Goal: Register for event/course

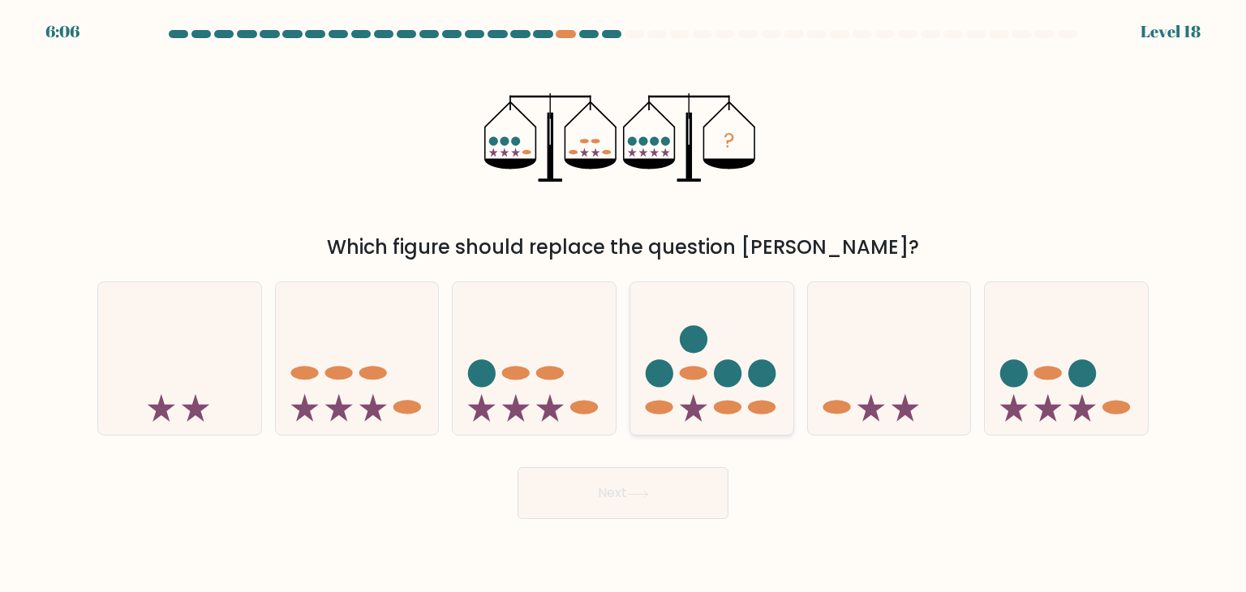
click at [679, 376] on icon at bounding box center [711, 358] width 163 height 135
click at [624, 304] on input "d." at bounding box center [623, 300] width 1 height 8
radio input "true"
click at [637, 494] on icon at bounding box center [638, 494] width 22 height 9
click at [633, 492] on icon at bounding box center [638, 494] width 22 height 9
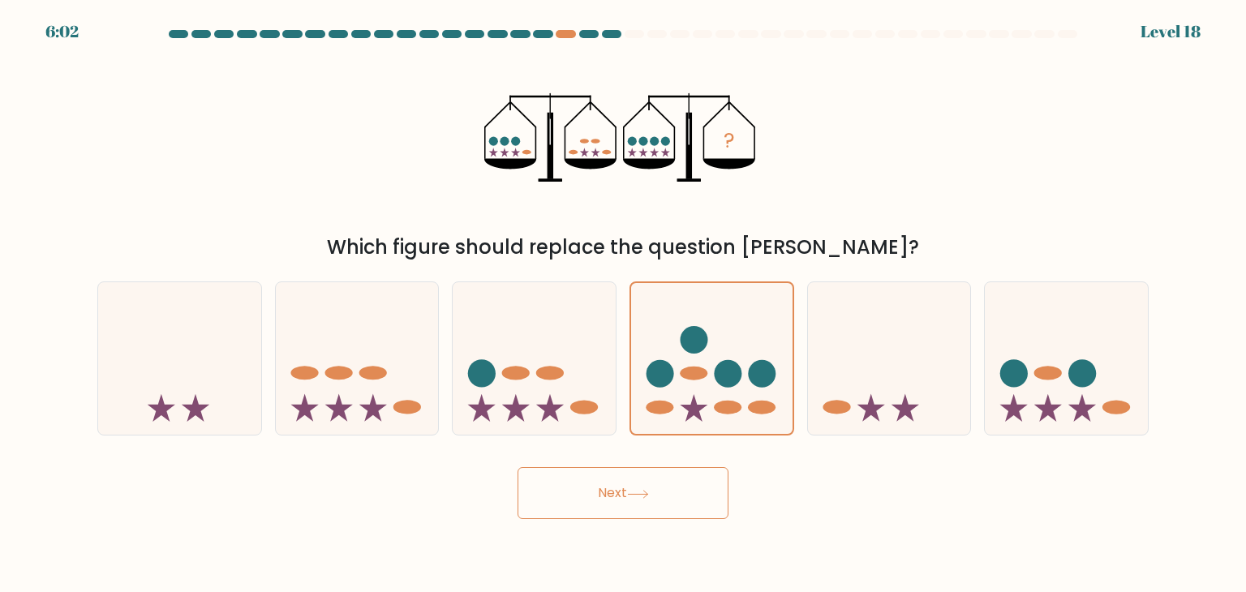
click at [832, 531] on body "6:02 Level 18" at bounding box center [623, 296] width 1246 height 592
click at [577, 501] on button "Next" at bounding box center [623, 493] width 211 height 52
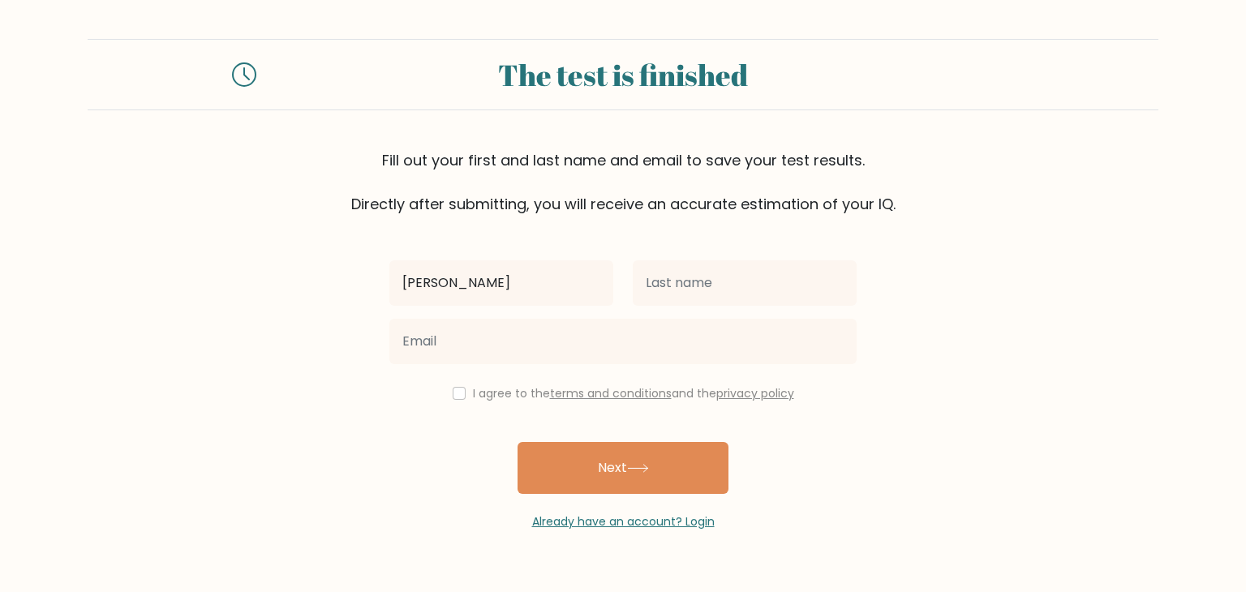
type input "Daniel"
click at [673, 314] on div at bounding box center [623, 341] width 487 height 58
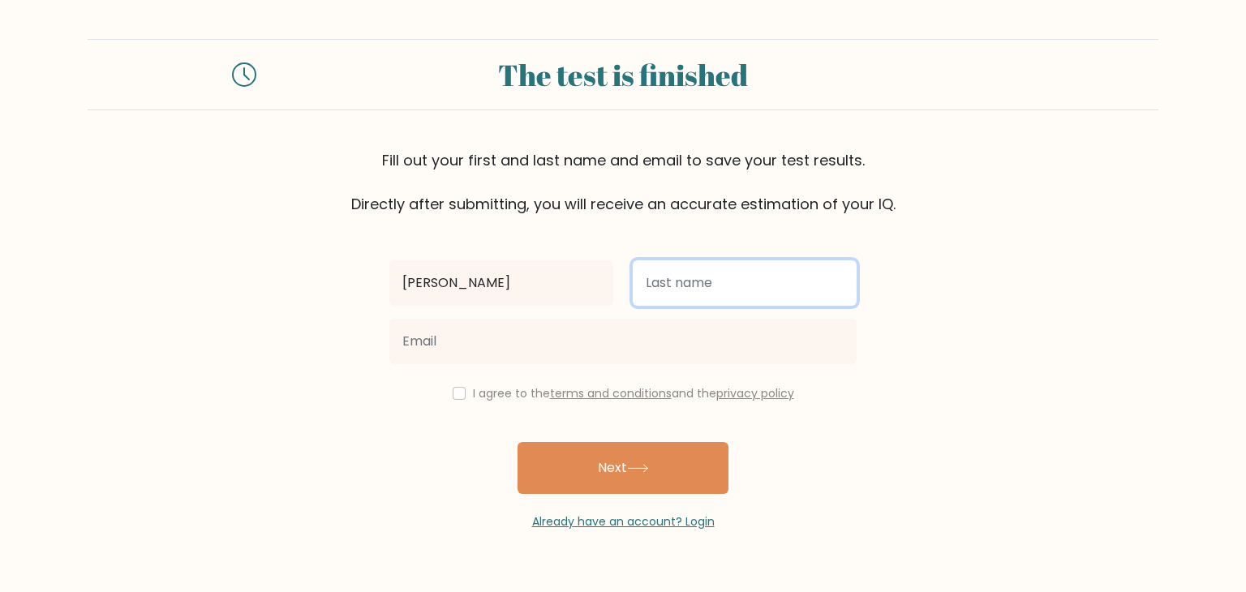
click at [678, 286] on input "text" at bounding box center [745, 282] width 224 height 45
type input "Bahoshy"
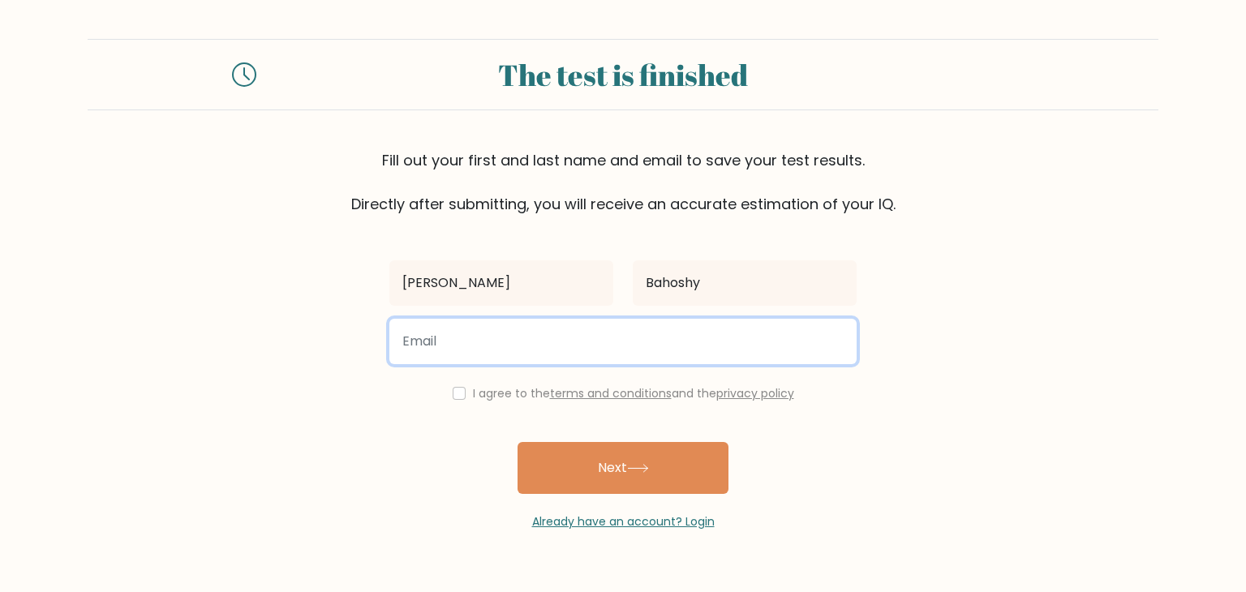
click at [514, 349] on input "email" at bounding box center [622, 341] width 467 height 45
type input "dbahoshy@hotmail.com"
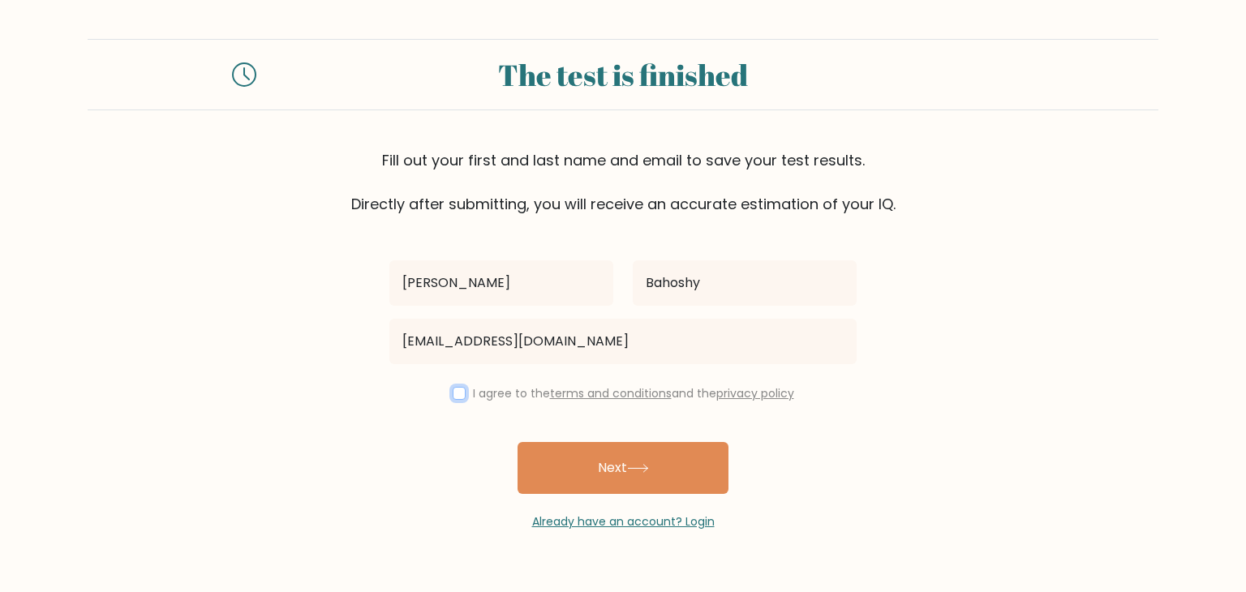
click at [460, 393] on input "checkbox" at bounding box center [459, 393] width 13 height 13
checkbox input "true"
click at [561, 434] on div "Daniel Bahoshy dbahoshy@hotmail.com I agree to the terms and conditions and the…" at bounding box center [623, 373] width 487 height 316
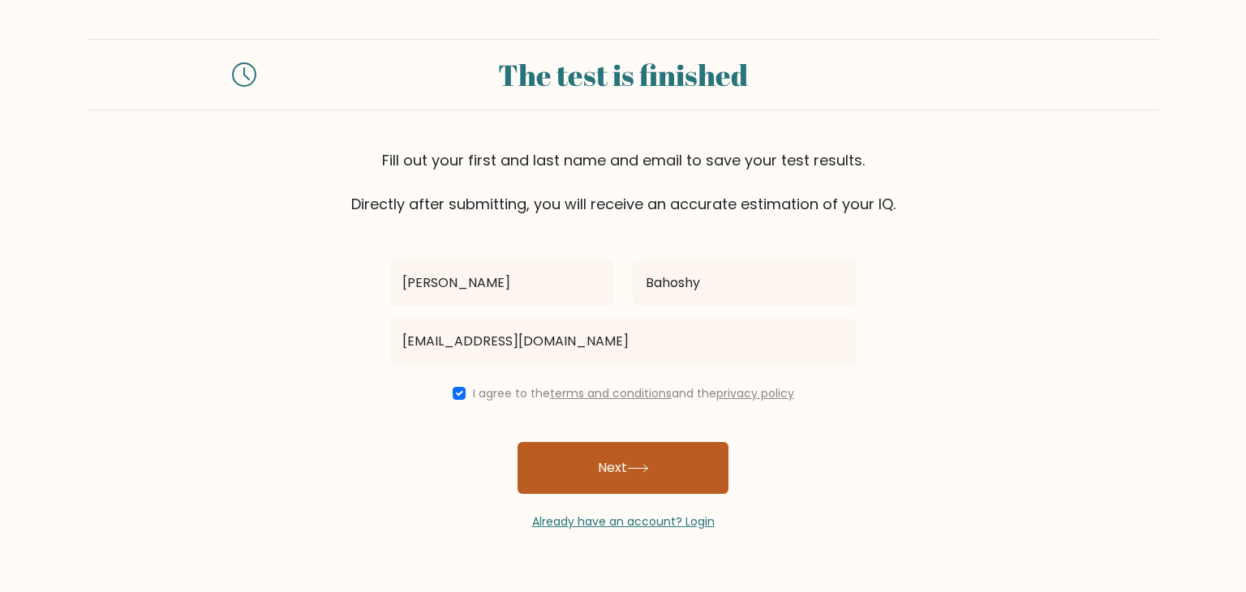
click at [610, 477] on button "Next" at bounding box center [623, 468] width 211 height 52
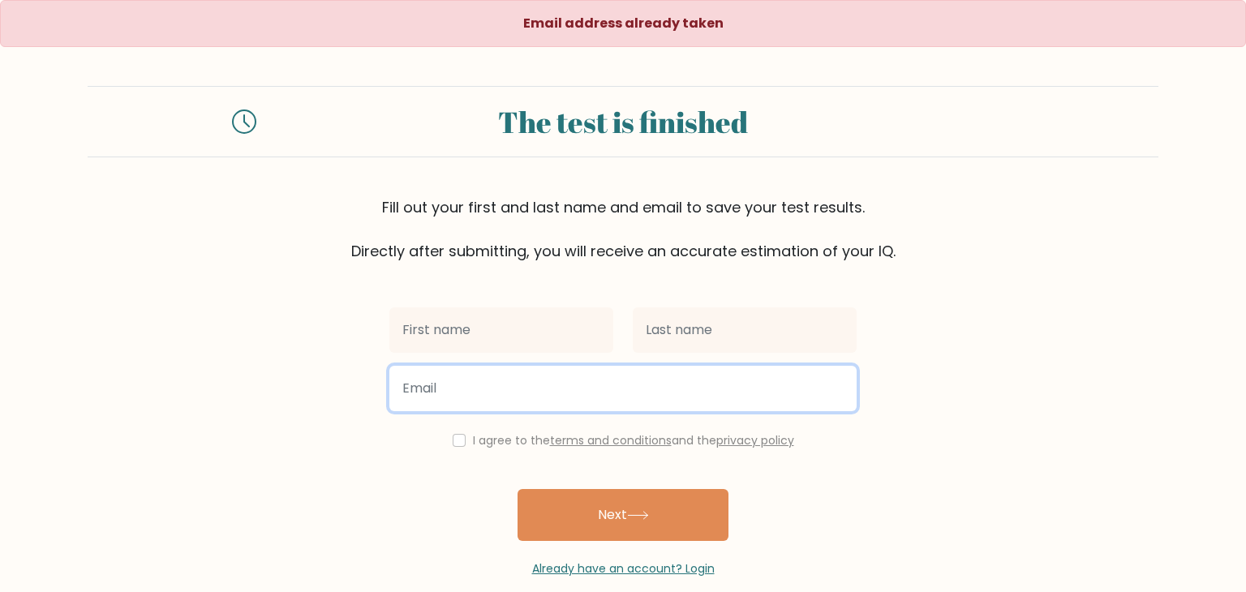
click at [553, 388] on input "email" at bounding box center [622, 388] width 467 height 45
type input "bahoshyd"
